Goal: Task Accomplishment & Management: Use online tool/utility

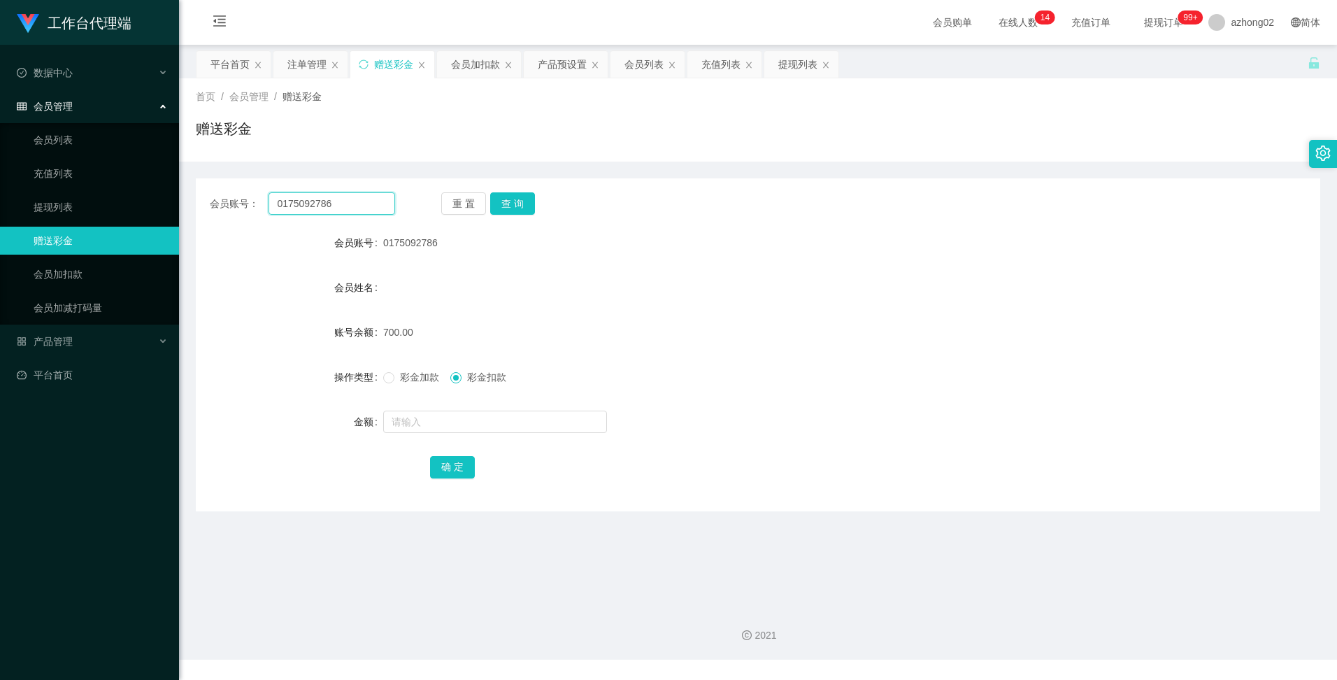
drag, startPoint x: 285, startPoint y: 210, endPoint x: 257, endPoint y: 209, distance: 28.0
click at [257, 208] on div "会员账号： 0175092786" at bounding box center [302, 203] width 185 height 22
paste input "TKH8328"
type input "TKH8328"
click at [518, 205] on button "查 询" at bounding box center [512, 203] width 45 height 22
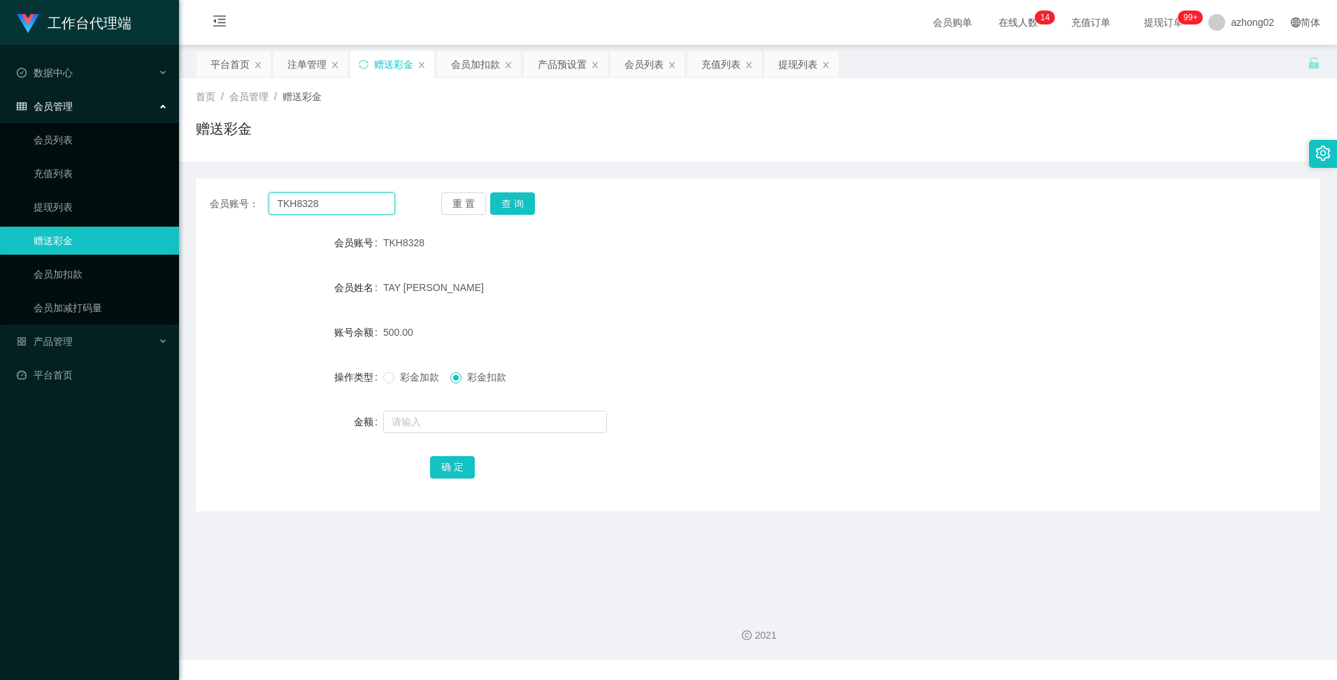
drag, startPoint x: 316, startPoint y: 204, endPoint x: 274, endPoint y: 199, distance: 42.3
click at [274, 199] on input "TKH8328" at bounding box center [332, 203] width 126 height 22
click at [309, 64] on div "注单管理" at bounding box center [306, 64] width 39 height 27
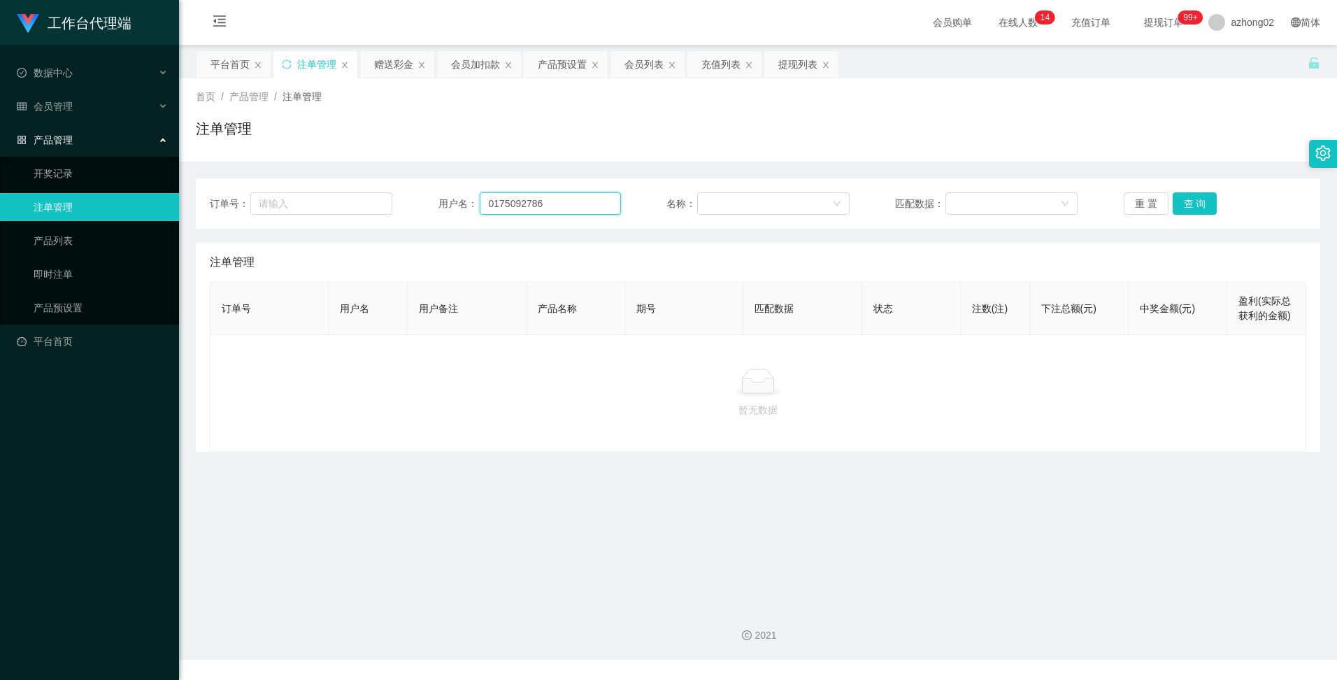
drag, startPoint x: 548, startPoint y: 211, endPoint x: 479, endPoint y: 197, distance: 70.8
click at [480, 197] on input "0175092786" at bounding box center [550, 203] width 141 height 22
paste input "TKH8328"
type input "TKH8328"
click at [710, 69] on div "充值列表" at bounding box center [721, 64] width 39 height 27
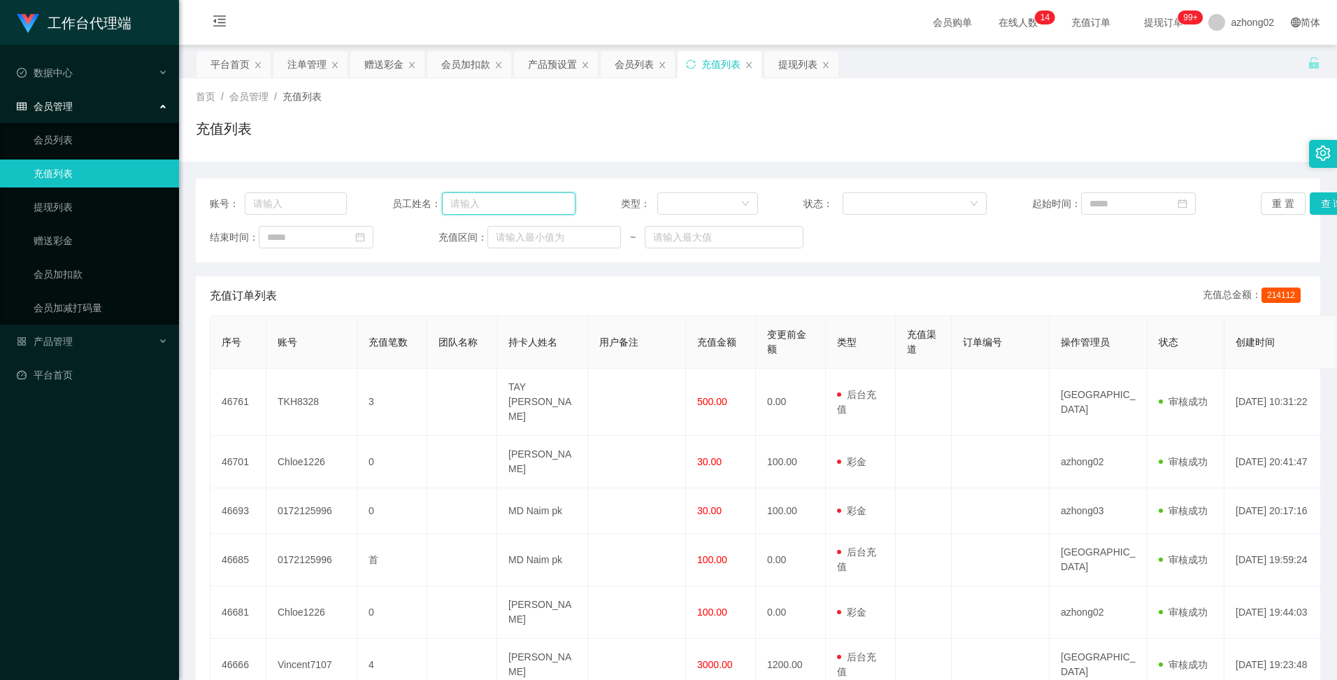
click at [483, 203] on input "text" at bounding box center [509, 203] width 134 height 22
paste input "TKH8328"
type input "TKH8328"
click at [1318, 204] on button "查 询" at bounding box center [1332, 203] width 45 height 22
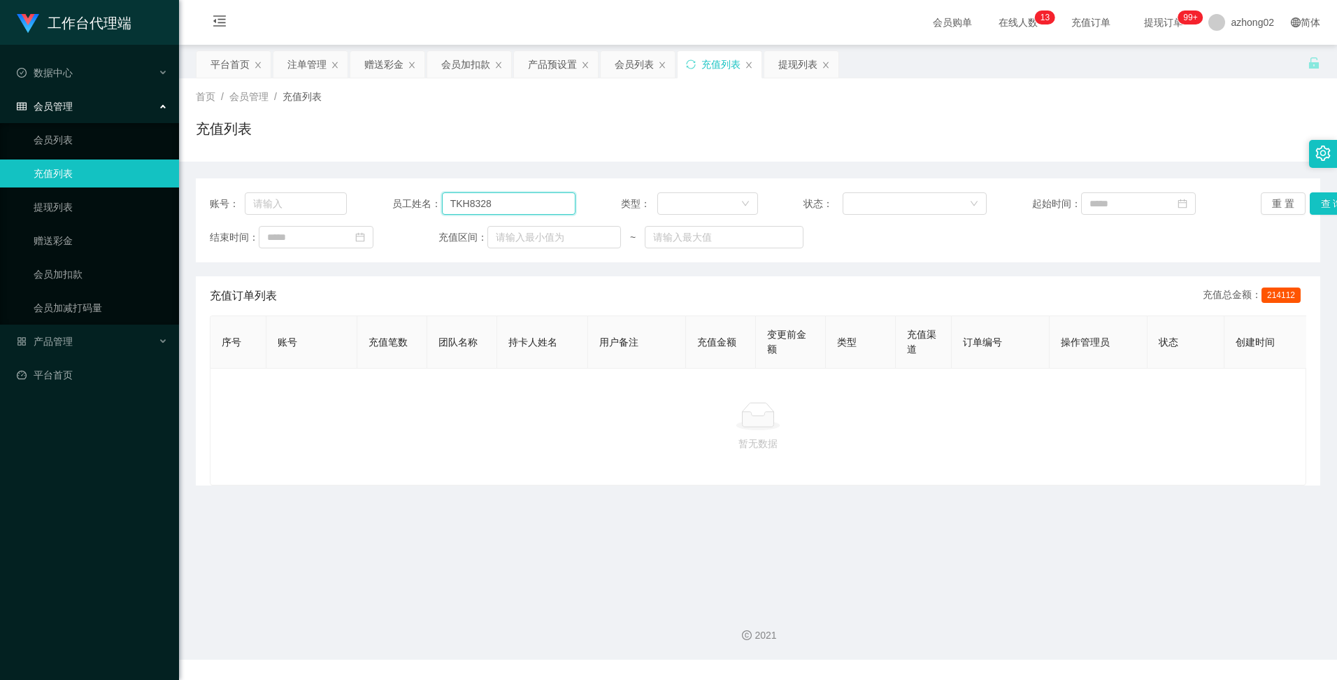
drag, startPoint x: 492, startPoint y: 202, endPoint x: 429, endPoint y: 194, distance: 64.1
click at [429, 194] on div "员工姓名： TKH8328" at bounding box center [483, 203] width 183 height 22
click at [307, 212] on input "text" at bounding box center [296, 203] width 102 height 22
paste input "TKH8328"
type input "TKH8328"
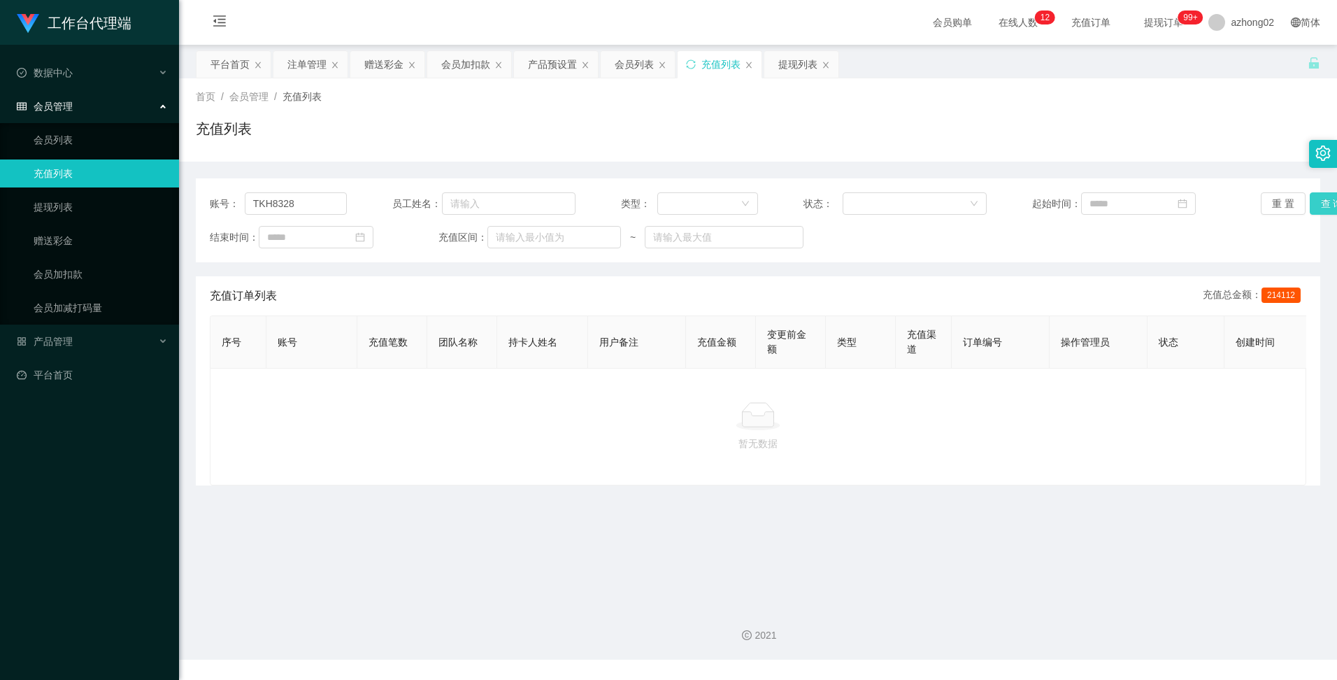
click at [1312, 198] on button "查 询" at bounding box center [1332, 203] width 45 height 22
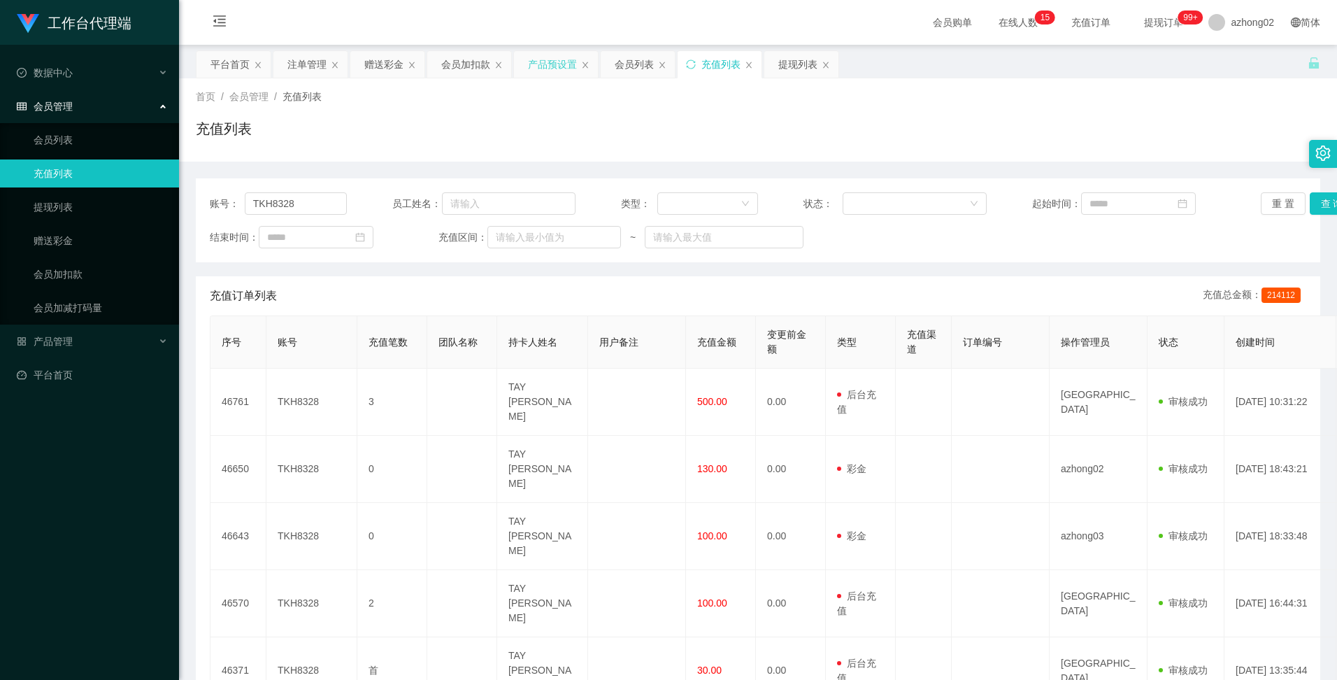
click at [553, 59] on div "产品预设置" at bounding box center [552, 64] width 49 height 27
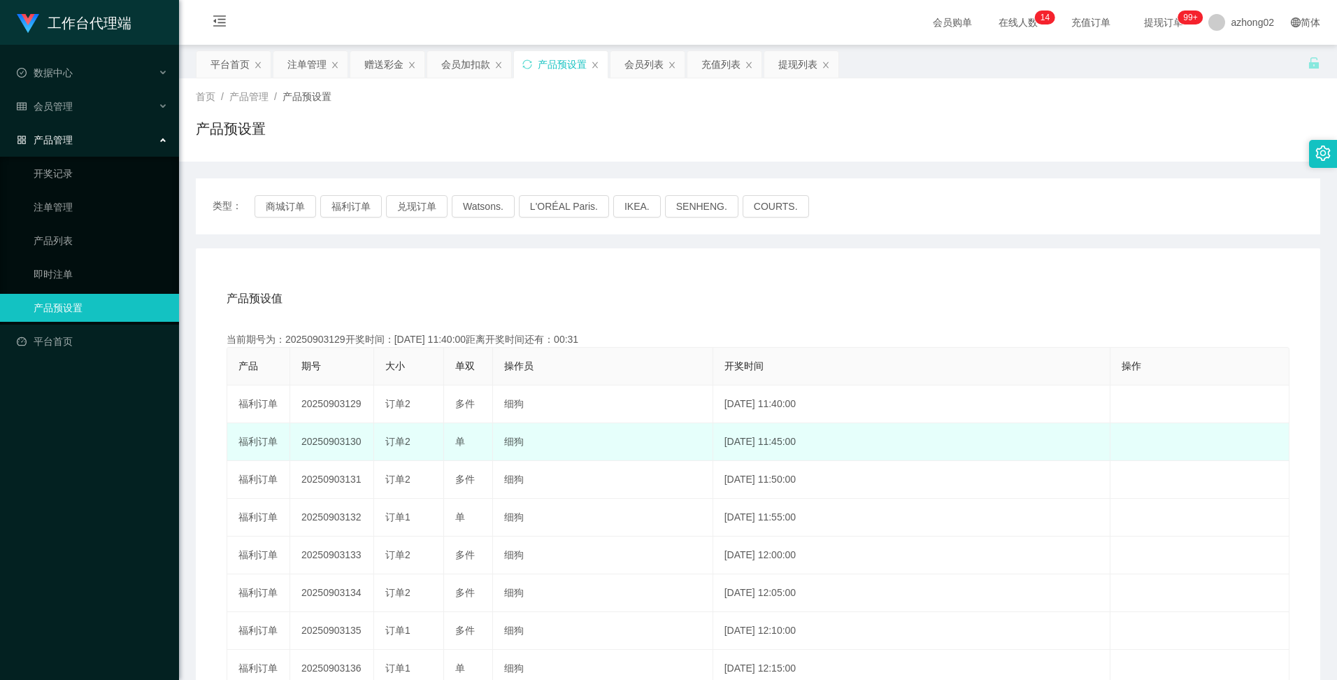
click at [324, 441] on td "20250903130" at bounding box center [332, 442] width 84 height 38
copy td "20250903130"
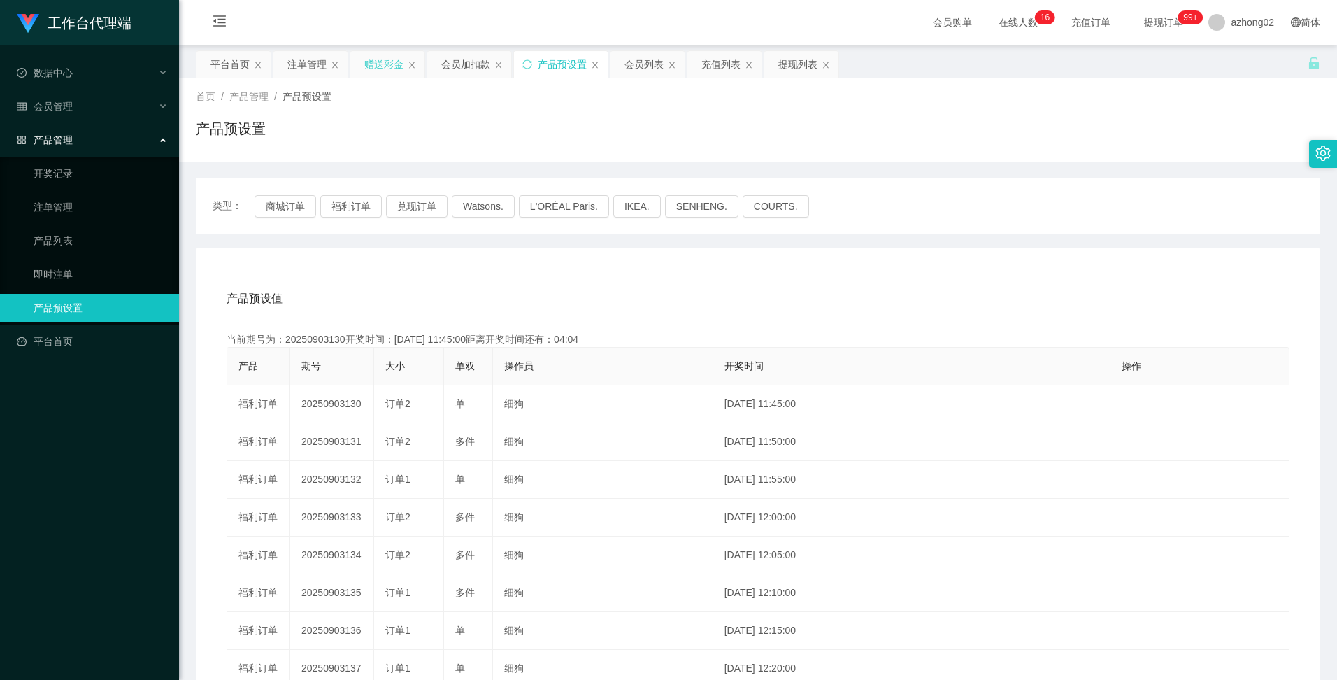
click at [377, 64] on div "赠送彩金" at bounding box center [383, 64] width 39 height 27
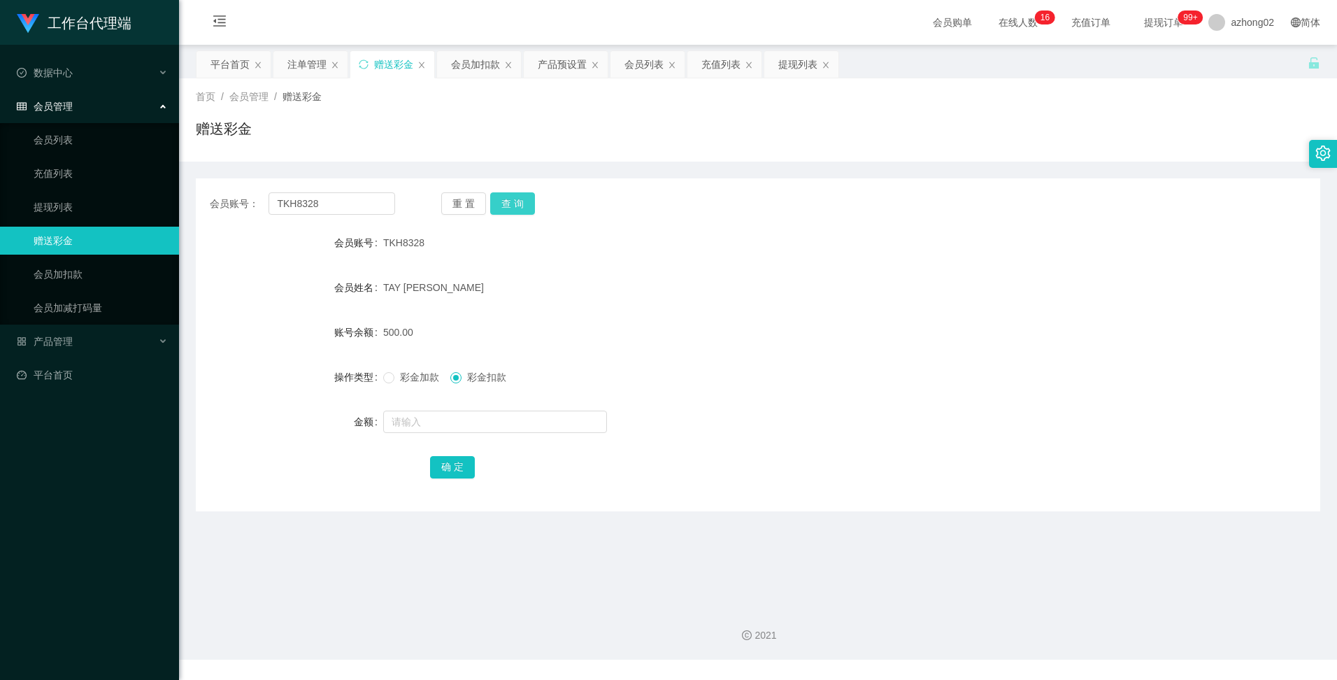
click at [522, 206] on button "查 询" at bounding box center [512, 203] width 45 height 22
click at [523, 206] on button "查 询" at bounding box center [512, 203] width 45 height 22
click at [512, 195] on button "查 询" at bounding box center [512, 203] width 45 height 22
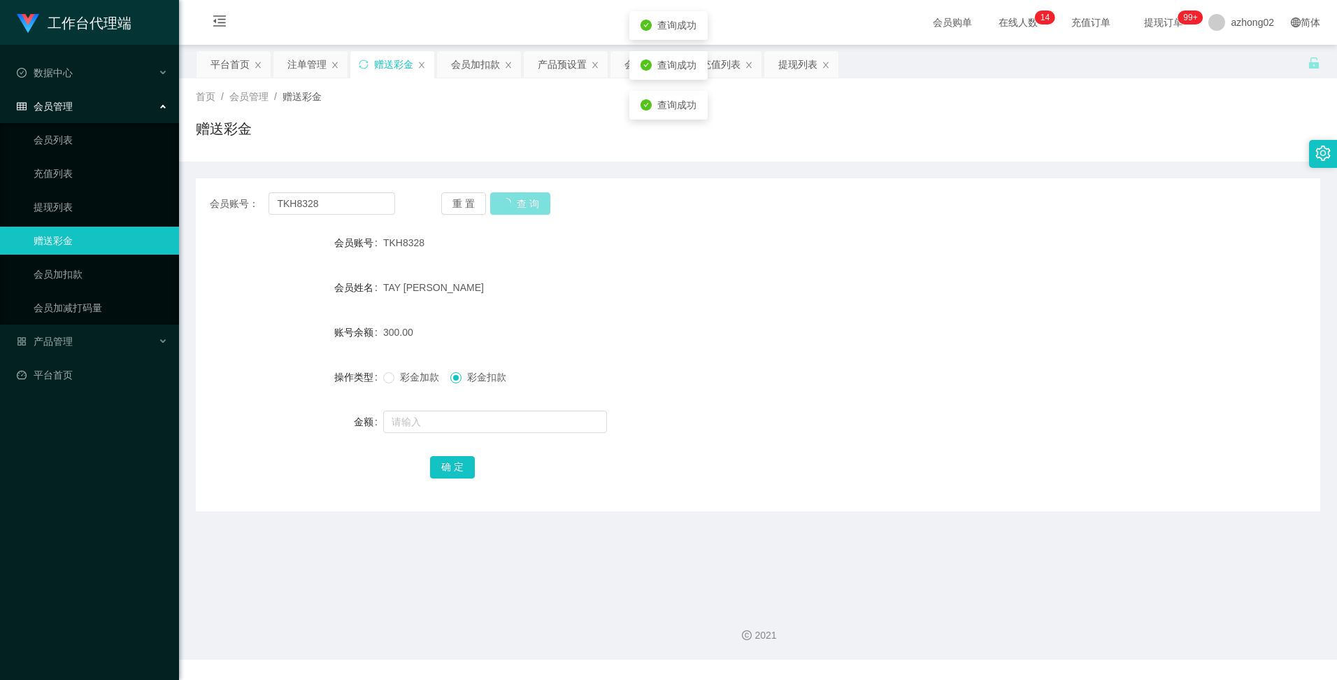
click at [512, 195] on button "查 询" at bounding box center [520, 203] width 60 height 22
click at [512, 195] on div "重 置 查 询" at bounding box center [533, 203] width 185 height 22
click at [512, 195] on button "查 询" at bounding box center [512, 203] width 45 height 22
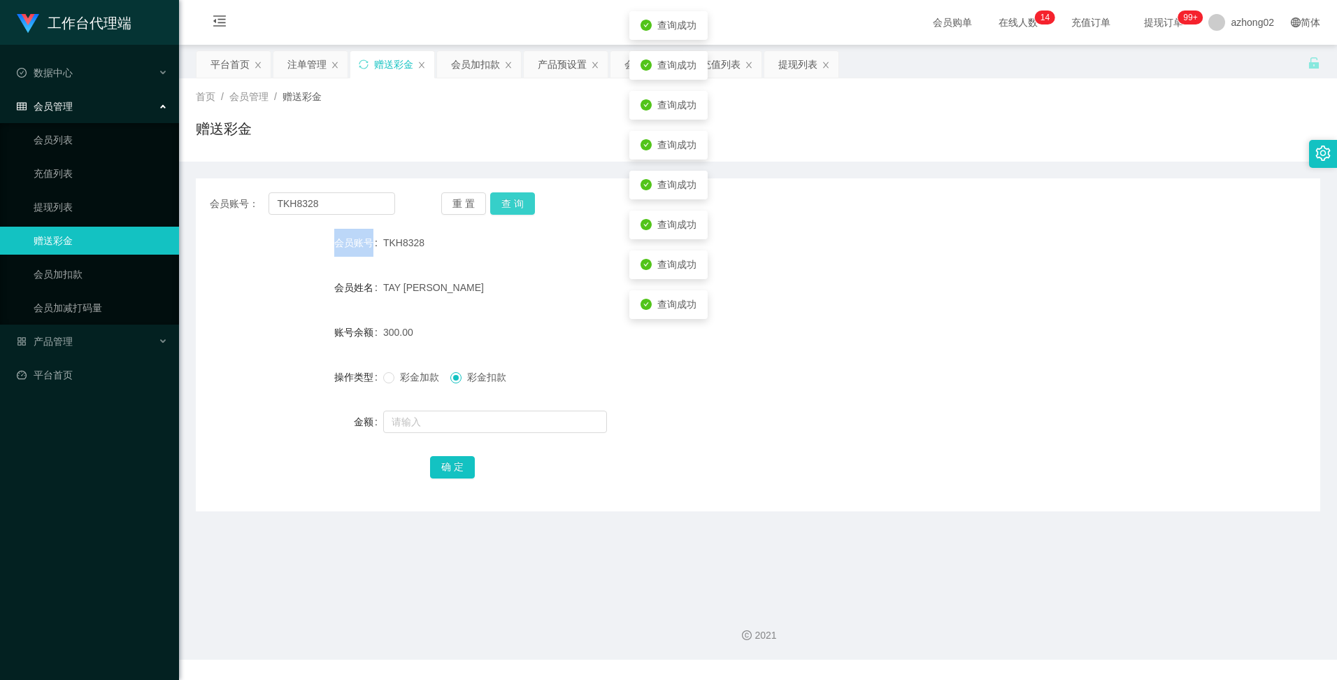
click at [512, 195] on button "查 询" at bounding box center [512, 203] width 45 height 22
click at [960, 311] on form "会员账号 TKH8328 会员姓名 TAY [PERSON_NAME] 账号余额 300.00 操作类型 彩金加款 彩金扣款 金额 确 定" at bounding box center [758, 355] width 1125 height 252
click at [514, 206] on button "查 询" at bounding box center [512, 203] width 45 height 22
